Goal: Task Accomplishment & Management: Manage account settings

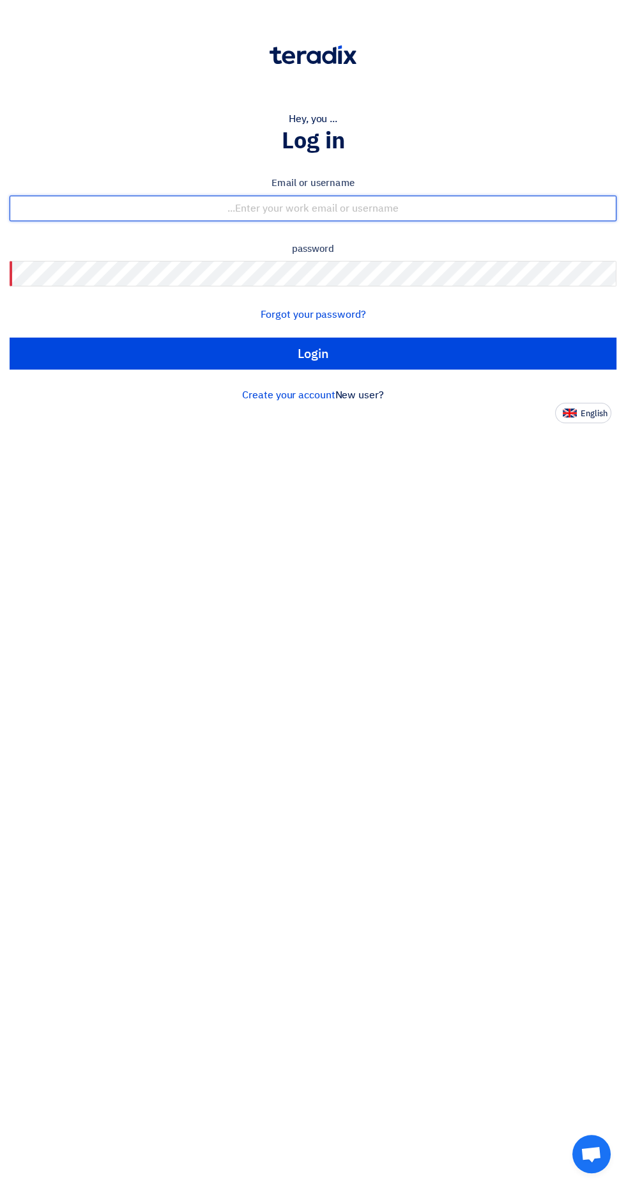
type input "raza_ratariq@hotmail.com"
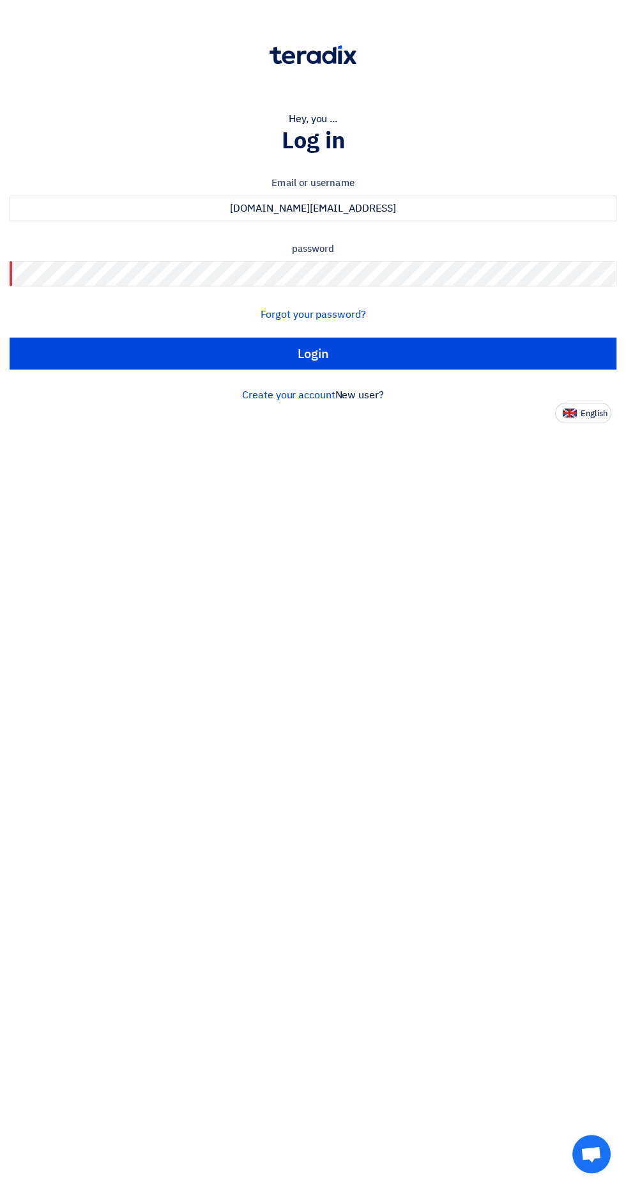
click at [10, 338] on input "Login" at bounding box center [313, 354] width 607 height 32
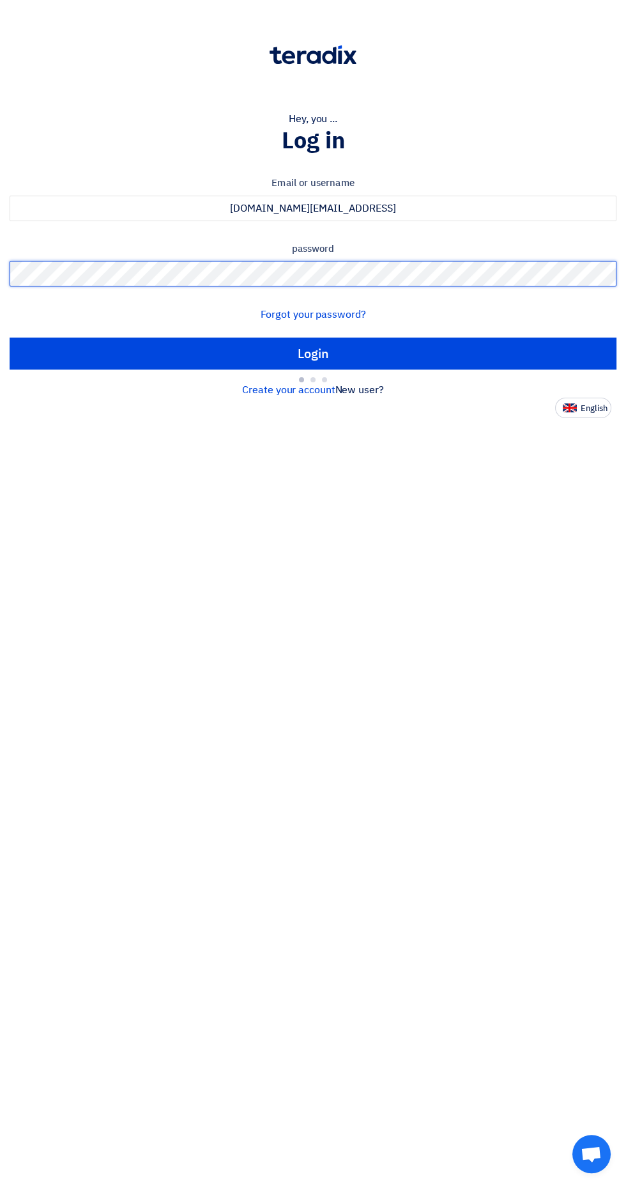
type input "Sign in"
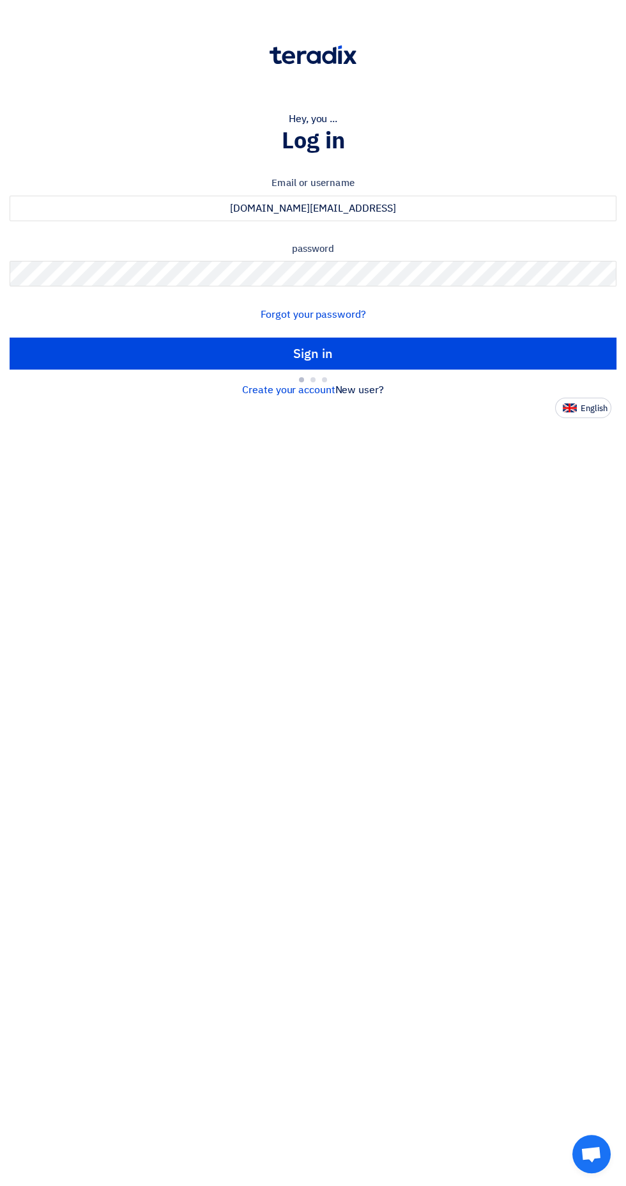
click at [149, 358] on div "Email or username raza_ratariq@hotmail.com password Forgot your password? Sign …" at bounding box center [313, 270] width 607 height 224
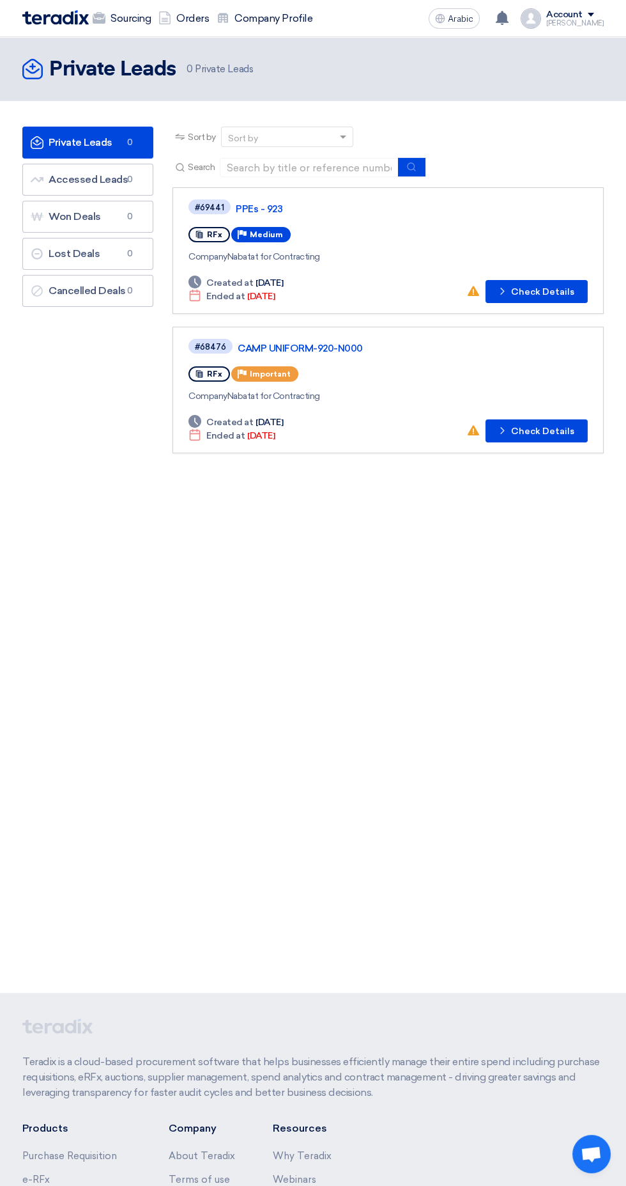
click at [474, 19] on font "Arabic" at bounding box center [461, 18] width 26 height 11
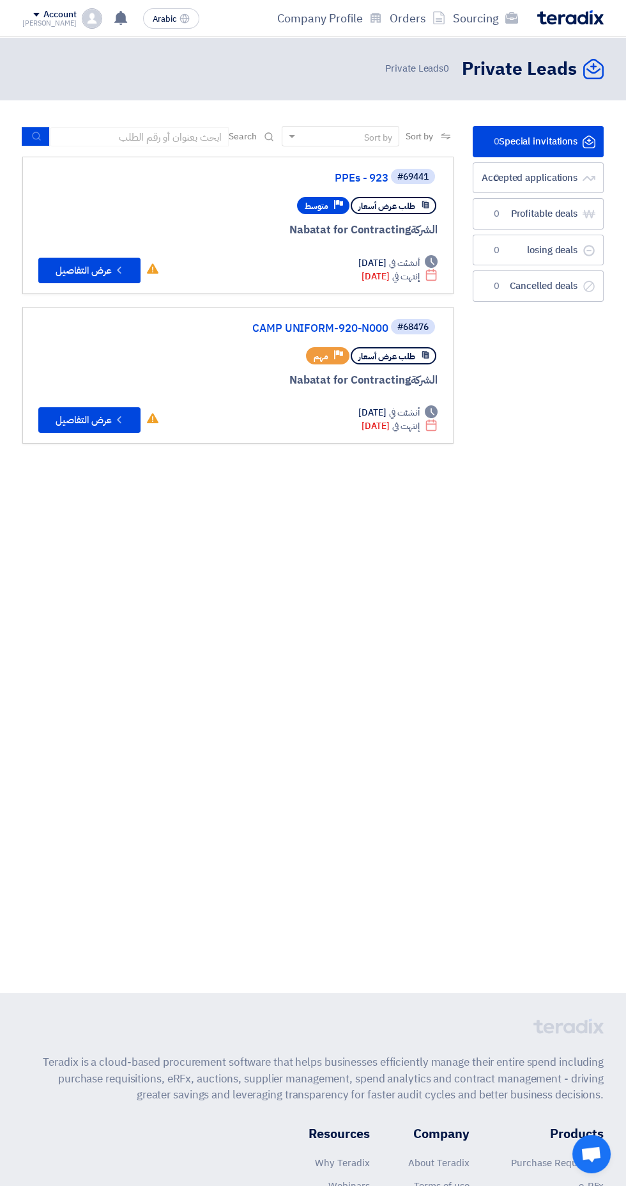
scroll to position [0, -3]
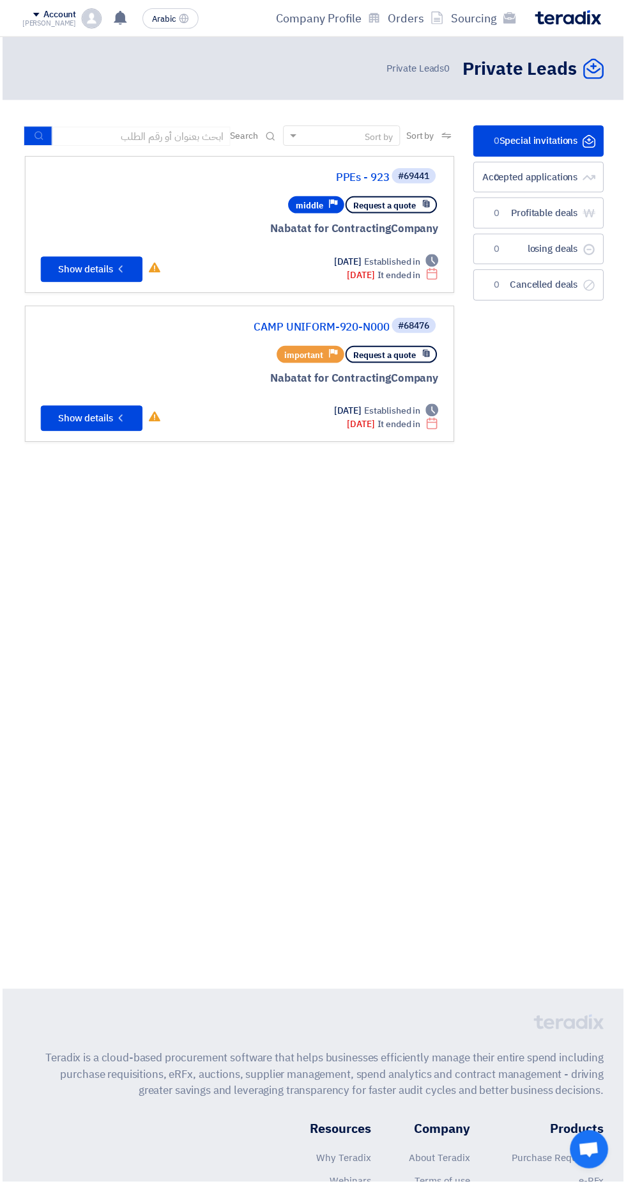
click at [180, 19] on use at bounding box center [185, 18] width 10 height 10
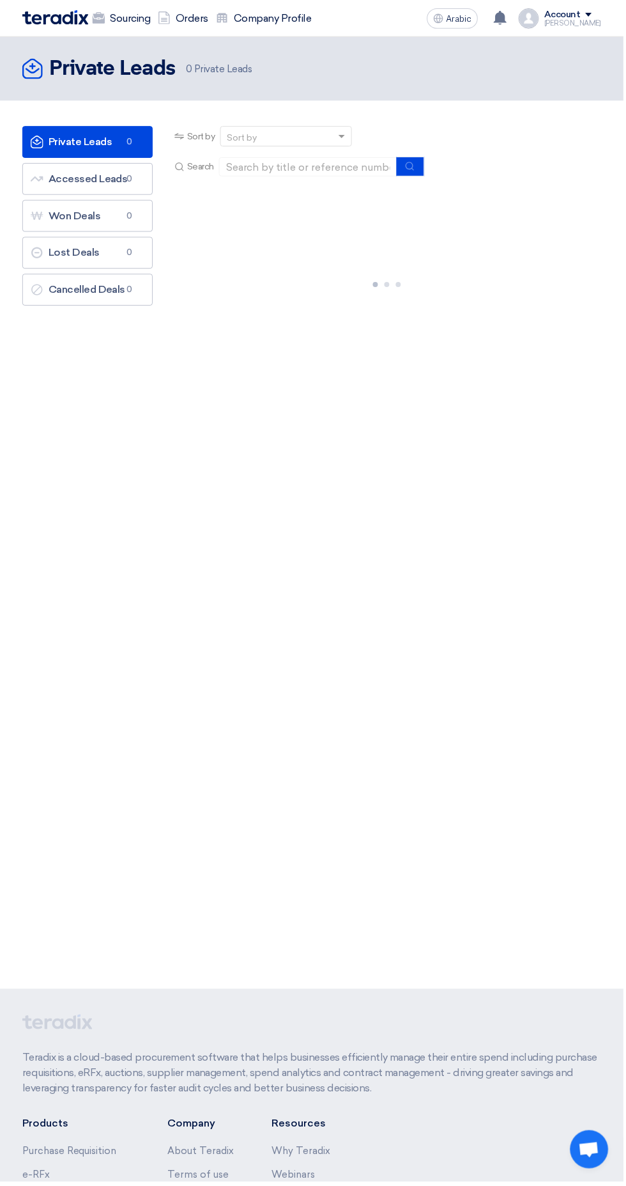
scroll to position [0, 0]
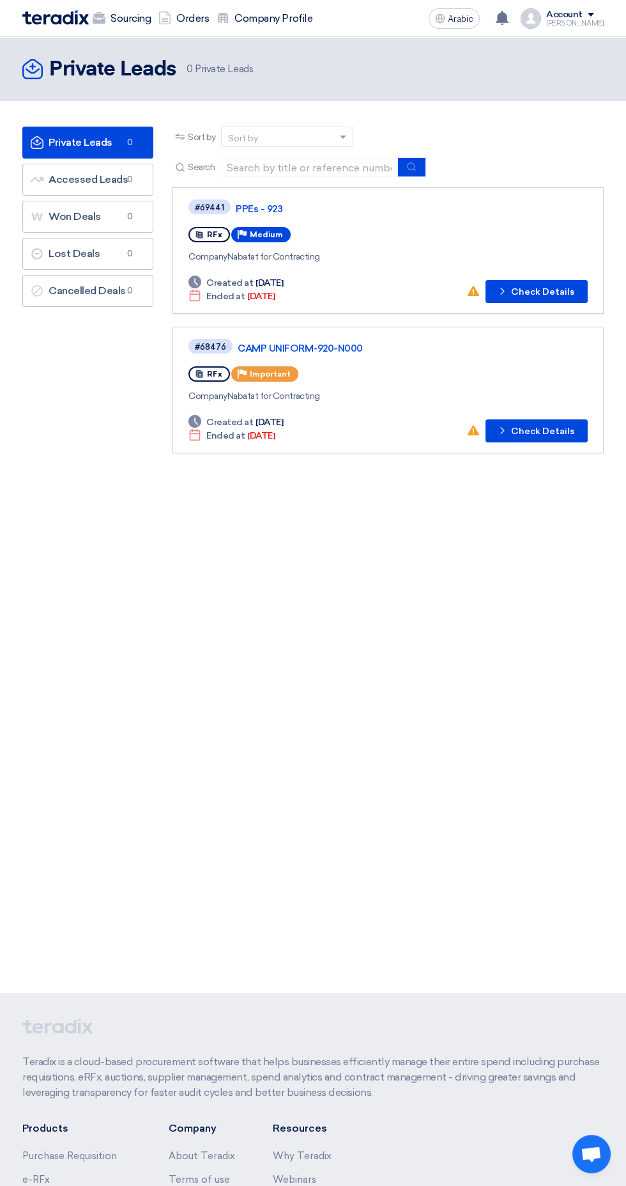
click at [509, 20] on use at bounding box center [502, 18] width 13 height 14
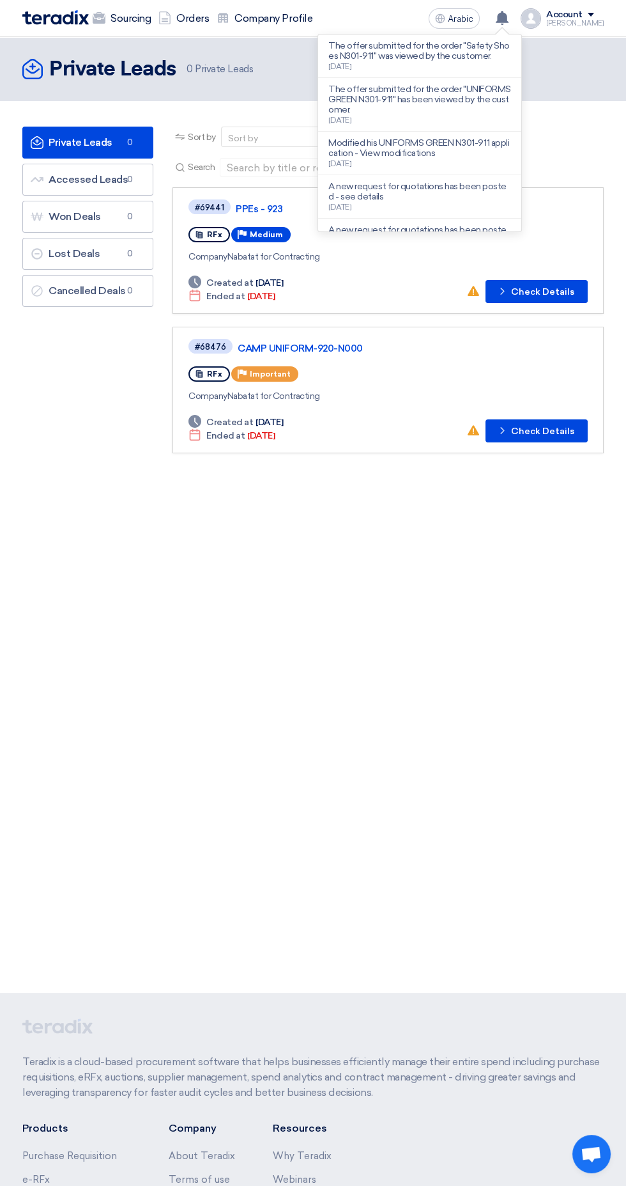
click at [184, 54] on header "Private Leads Private Leads 0 Private Leads" at bounding box center [313, 69] width 626 height 64
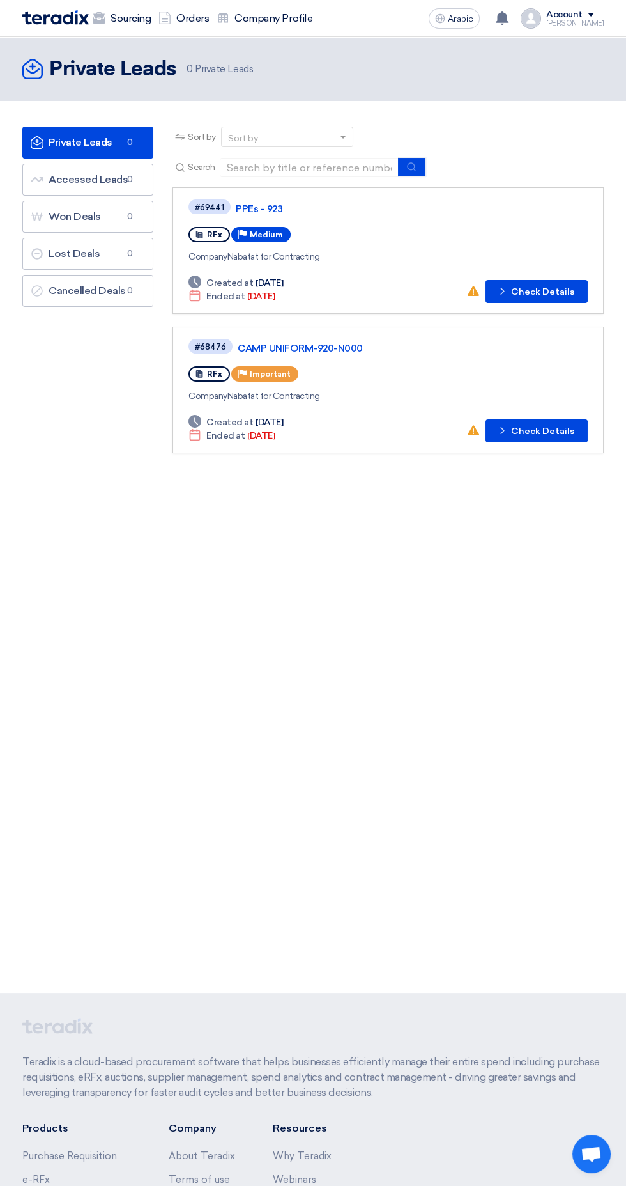
click at [474, 23] on font "Arabic" at bounding box center [461, 18] width 26 height 11
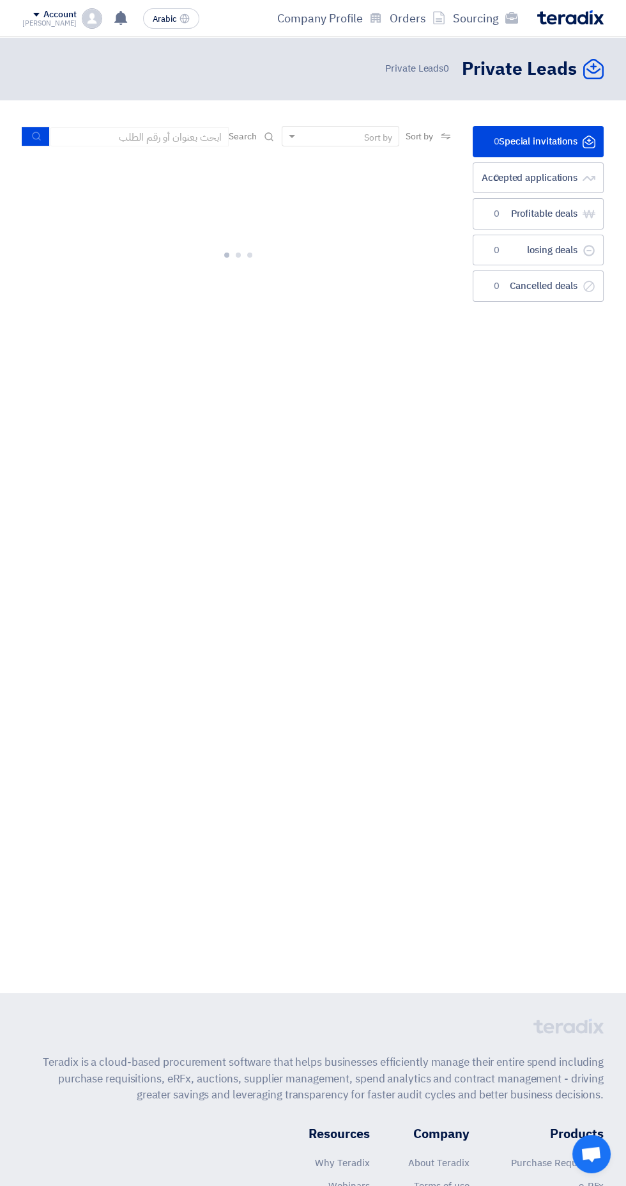
click at [161, 17] on font "Arabic" at bounding box center [165, 19] width 24 height 12
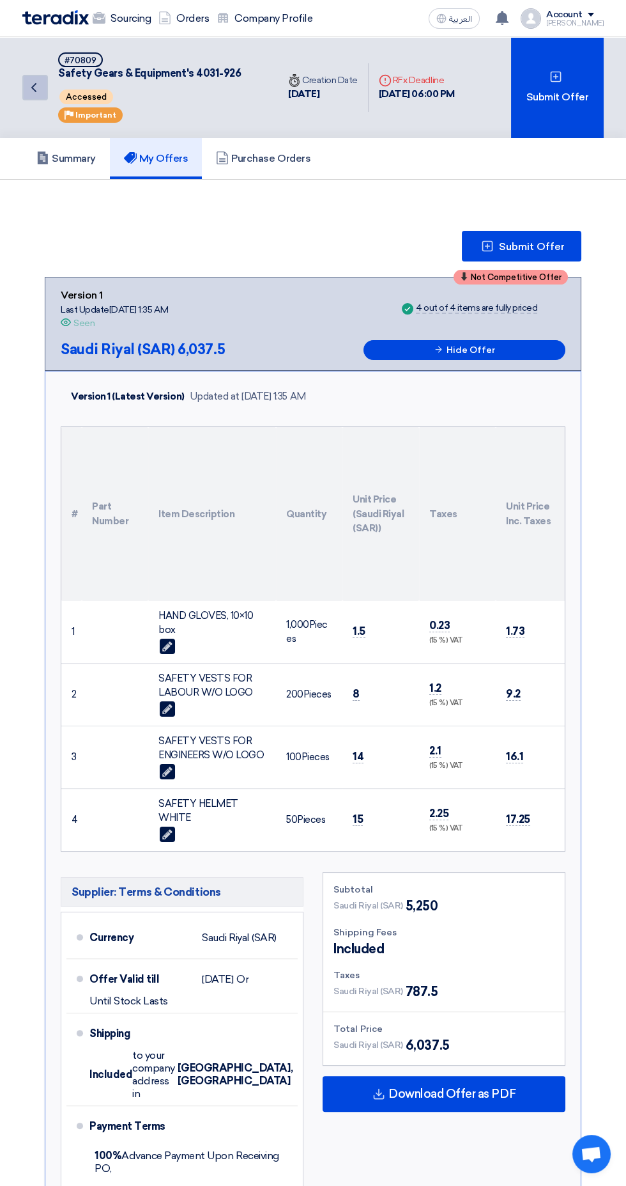
click at [33, 87] on icon "Back" at bounding box center [33, 87] width 15 height 15
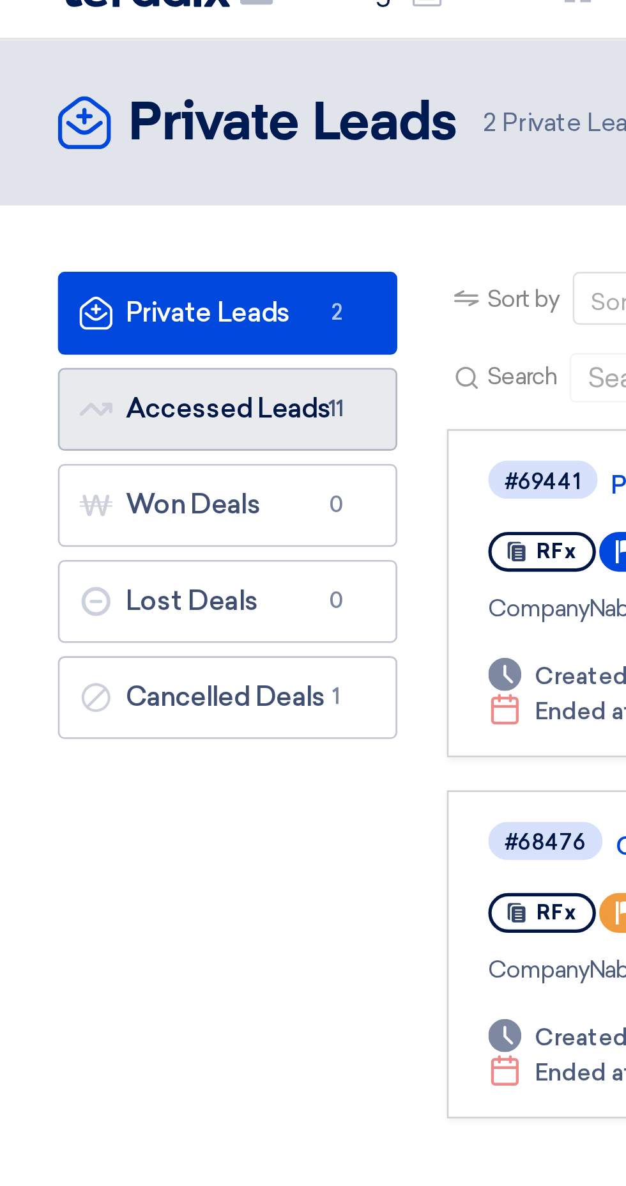
click at [93, 171] on link "Accessed Leads Accessed Leads 11" at bounding box center [87, 180] width 131 height 32
